Goal: Communication & Community: Connect with others

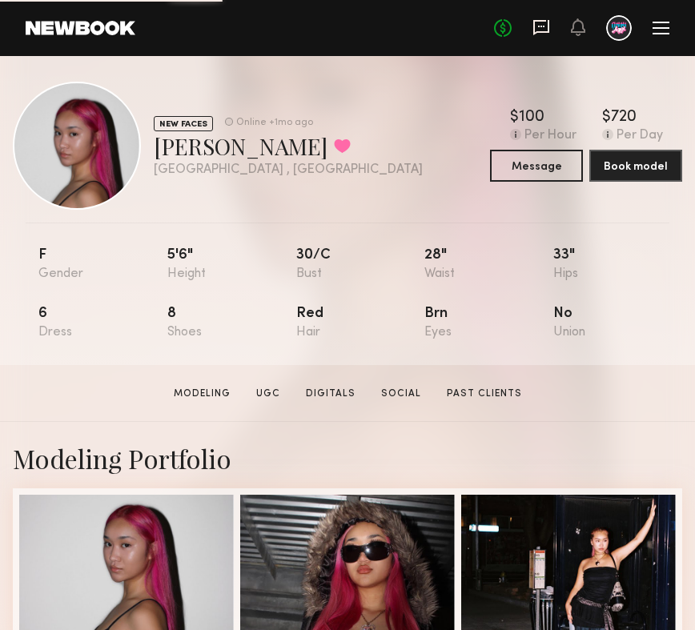
click at [549, 30] on icon at bounding box center [541, 27] width 16 height 15
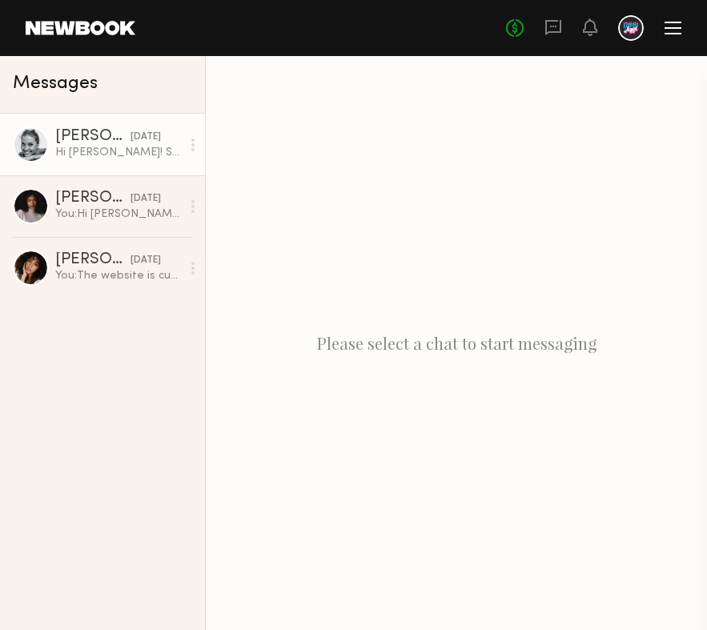
click at [70, 156] on div "Hi [PERSON_NAME]! So sweet, thank you so much for those kind words. Our shoot w…" at bounding box center [118, 152] width 126 height 15
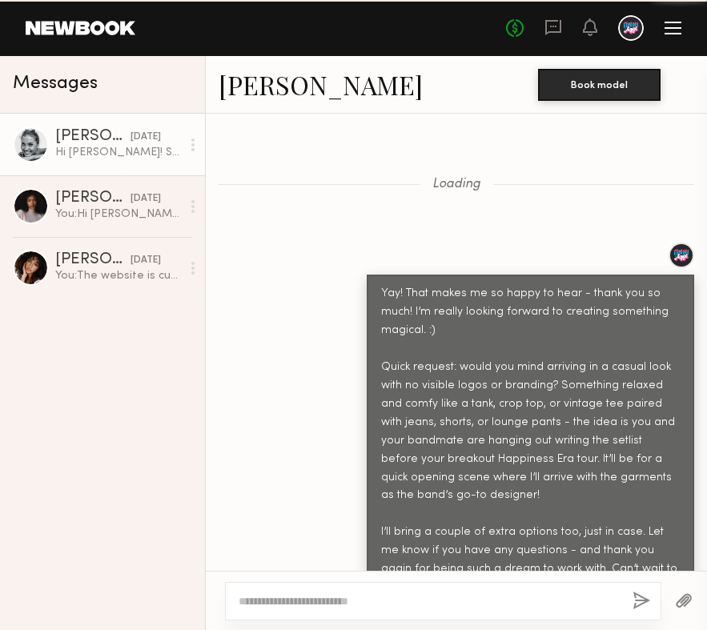
scroll to position [1443, 0]
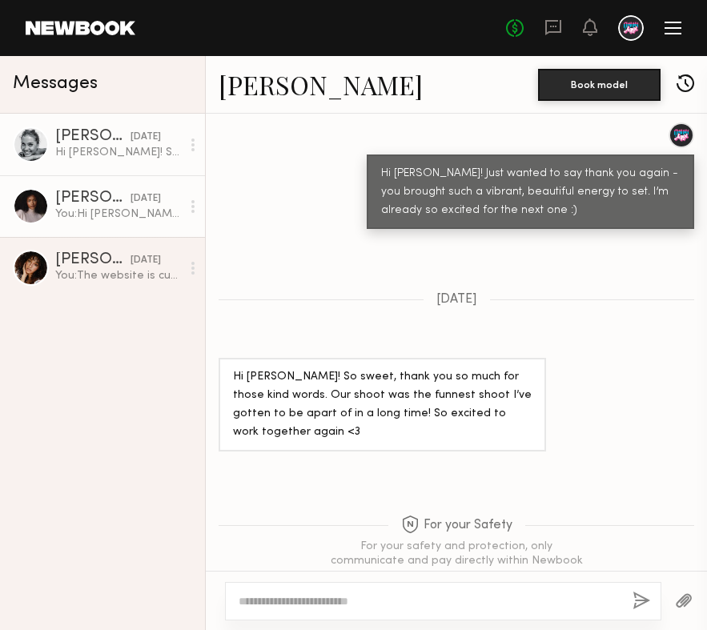
click at [74, 199] on div "[PERSON_NAME]" at bounding box center [92, 199] width 75 height 16
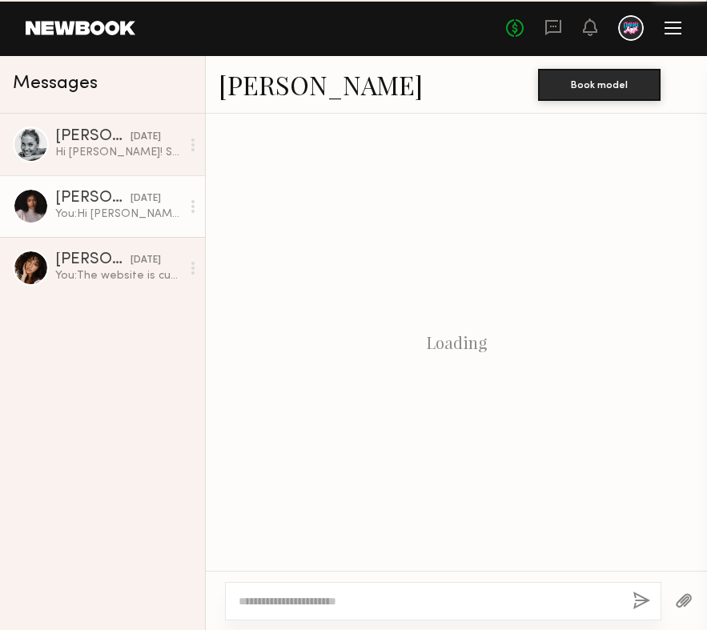
scroll to position [1537, 0]
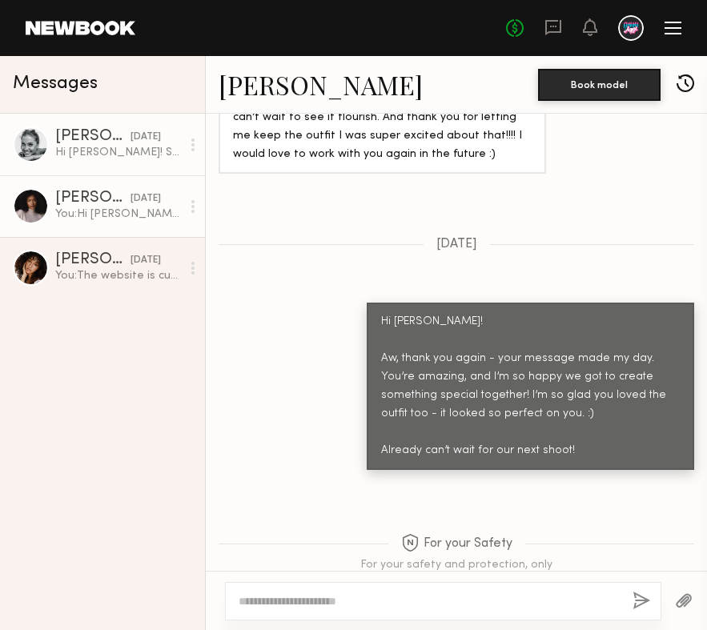
click at [86, 160] on link "[PERSON_NAME] [DATE] Hi [PERSON_NAME]! So sweet, thank you so much for those ki…" at bounding box center [102, 145] width 205 height 62
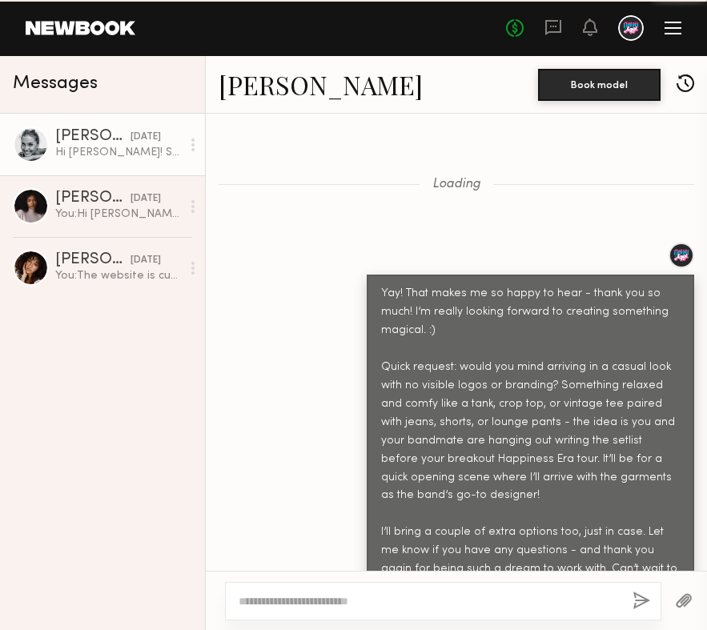
scroll to position [1443, 0]
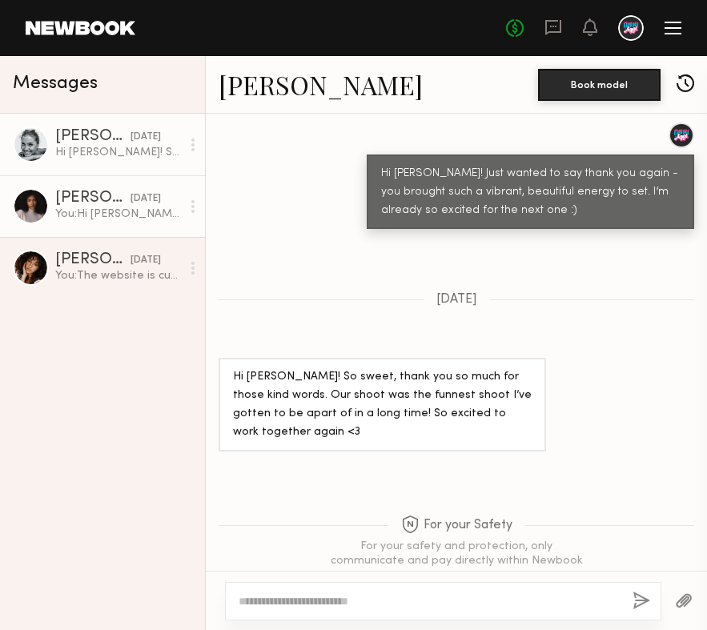
click at [82, 196] on div "[PERSON_NAME]" at bounding box center [92, 199] width 75 height 16
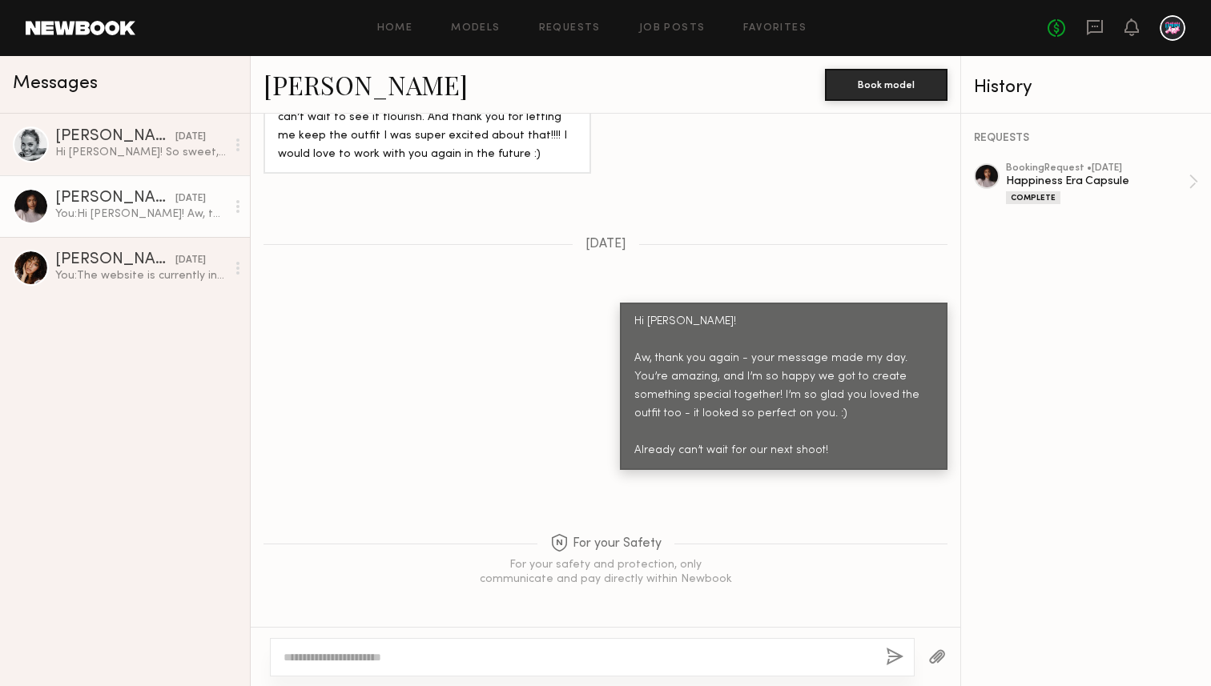
scroll to position [1480, 0]
